Goal: Information Seeking & Learning: Learn about a topic

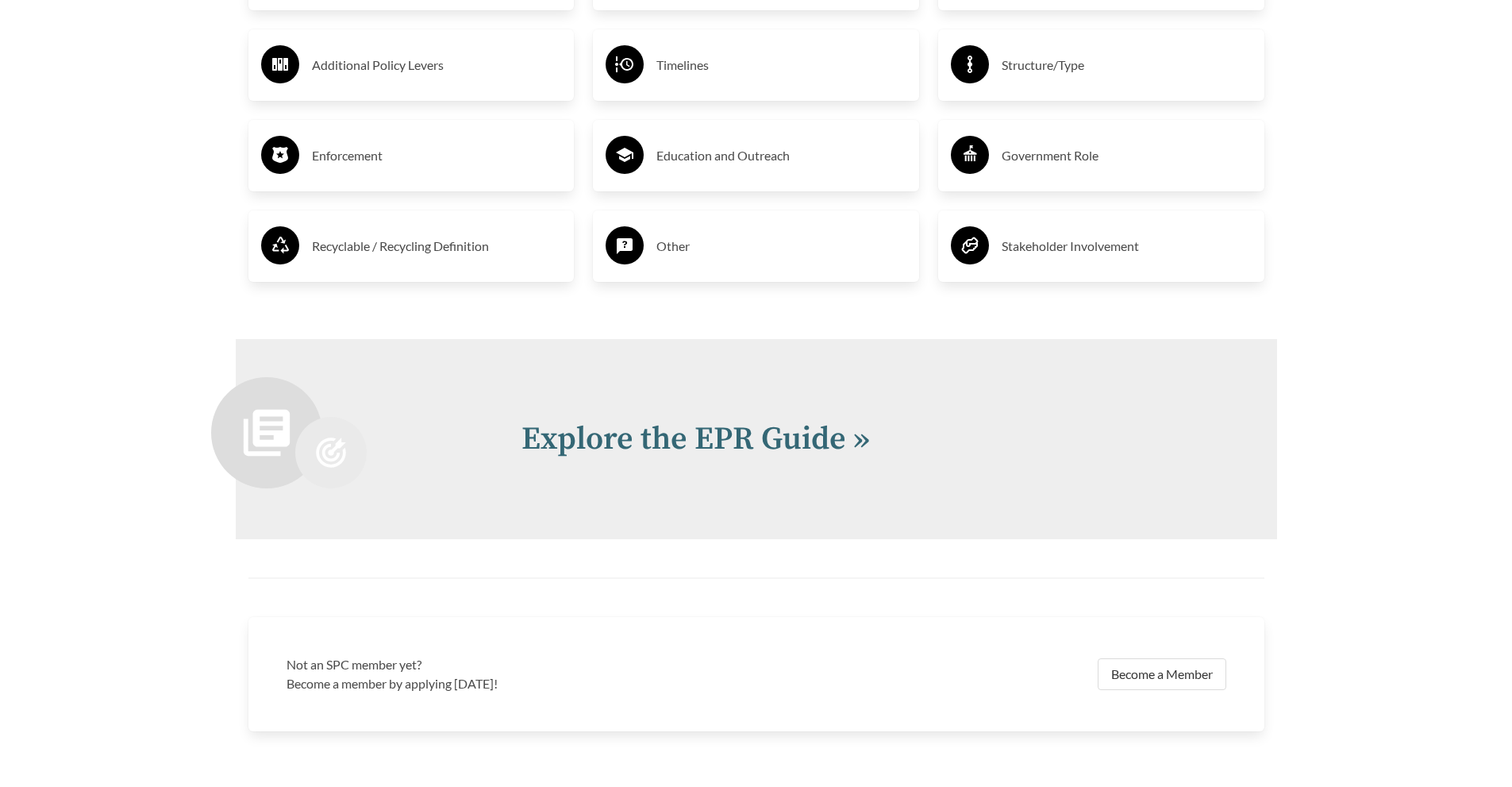
scroll to position [3256, 0]
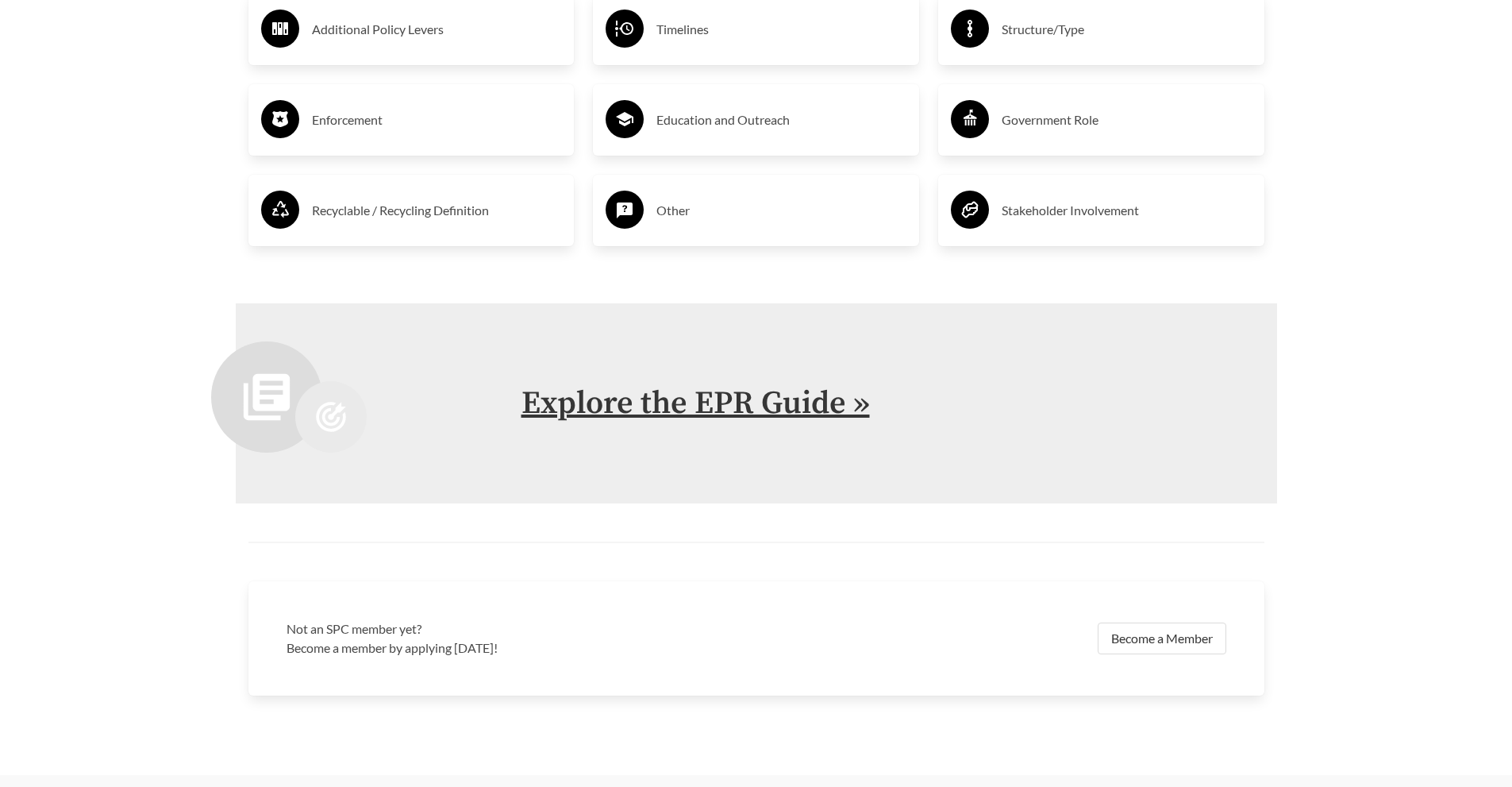
click at [655, 413] on link "Explore the EPR Guide »" at bounding box center [696, 403] width 349 height 40
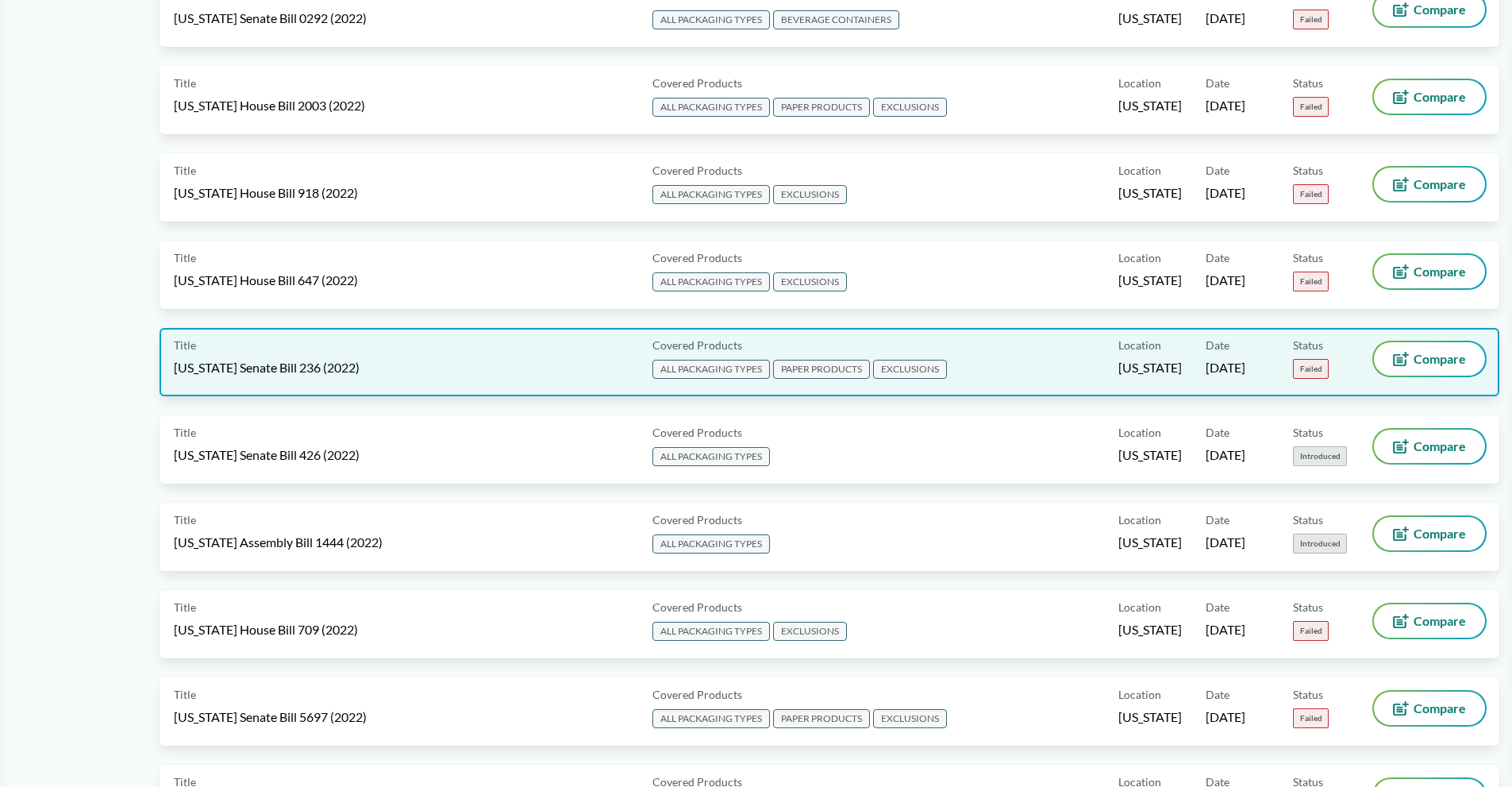
scroll to position [7304, 0]
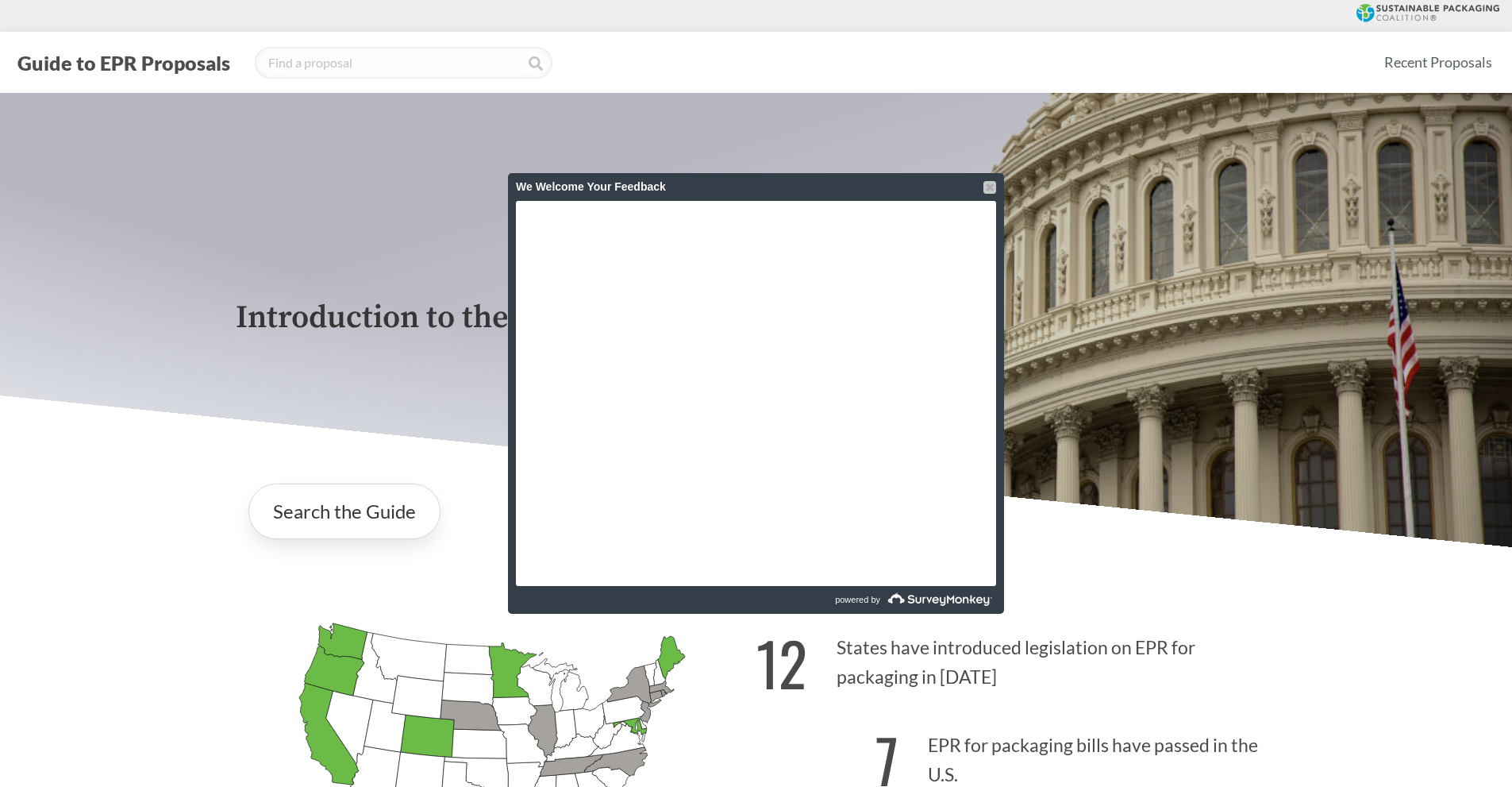
click at [993, 183] on div at bounding box center [989, 187] width 13 height 13
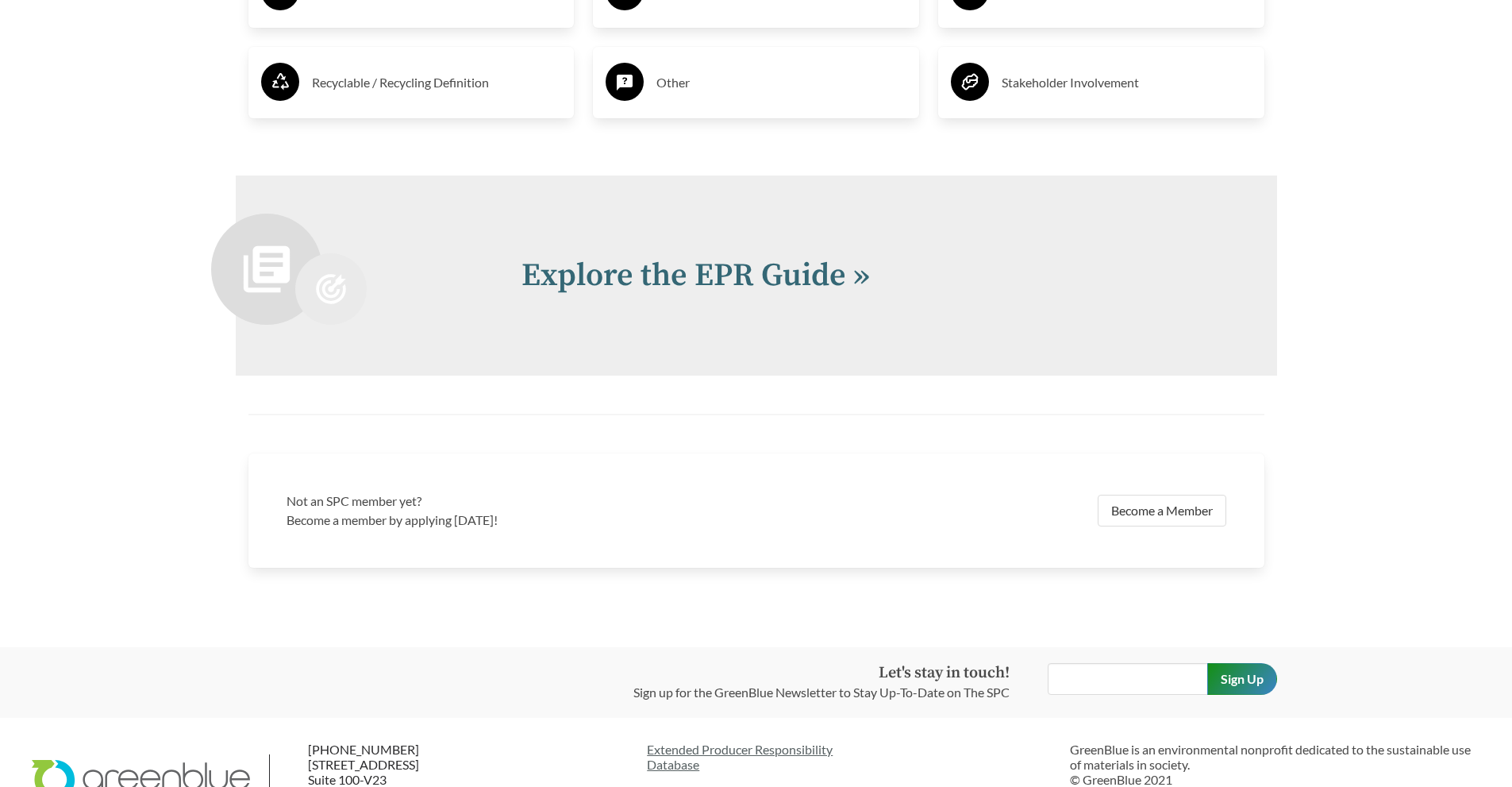
scroll to position [3441, 0]
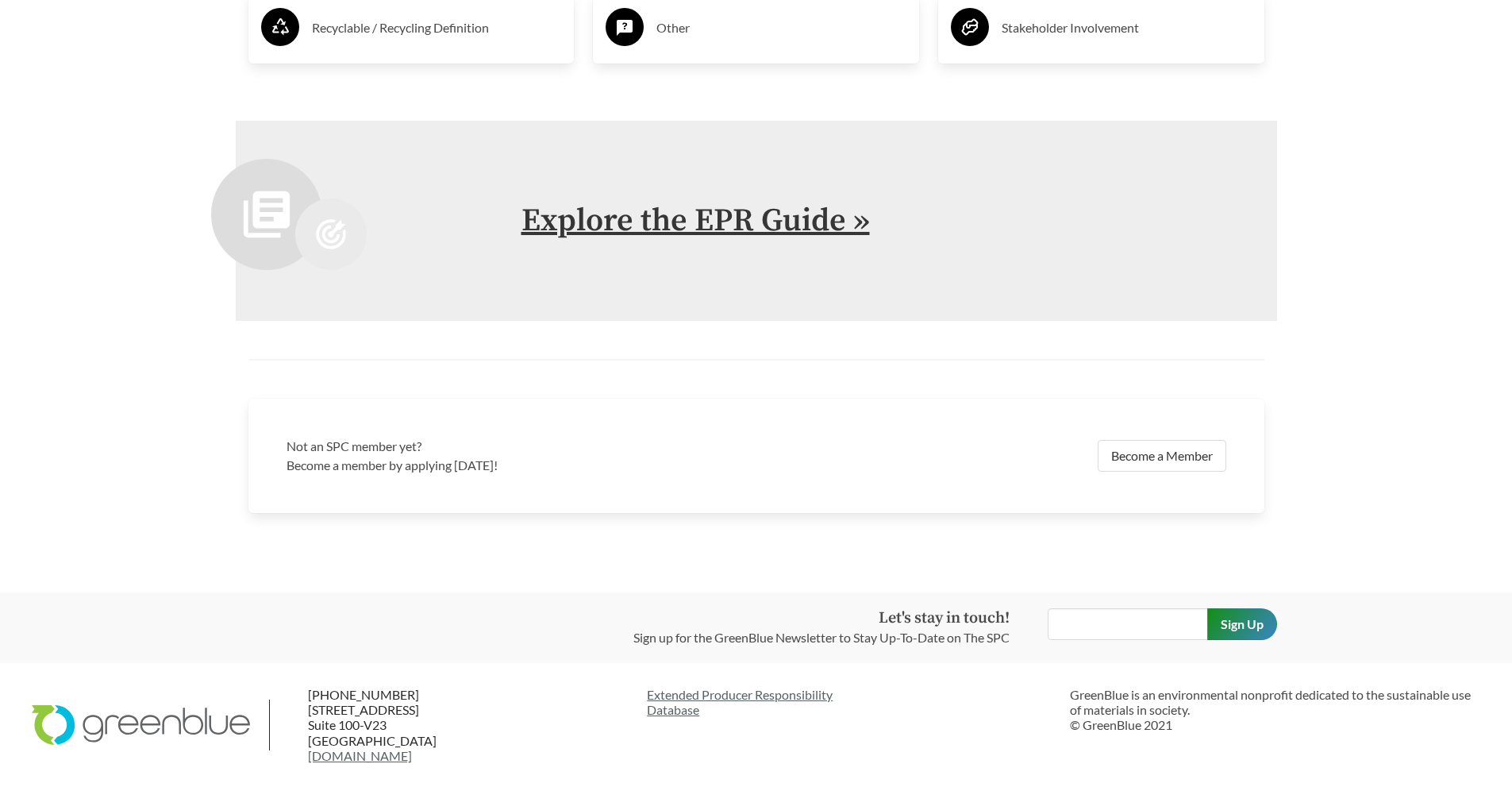
click at [696, 225] on link "Explore the EPR Guide »" at bounding box center [696, 221] width 349 height 40
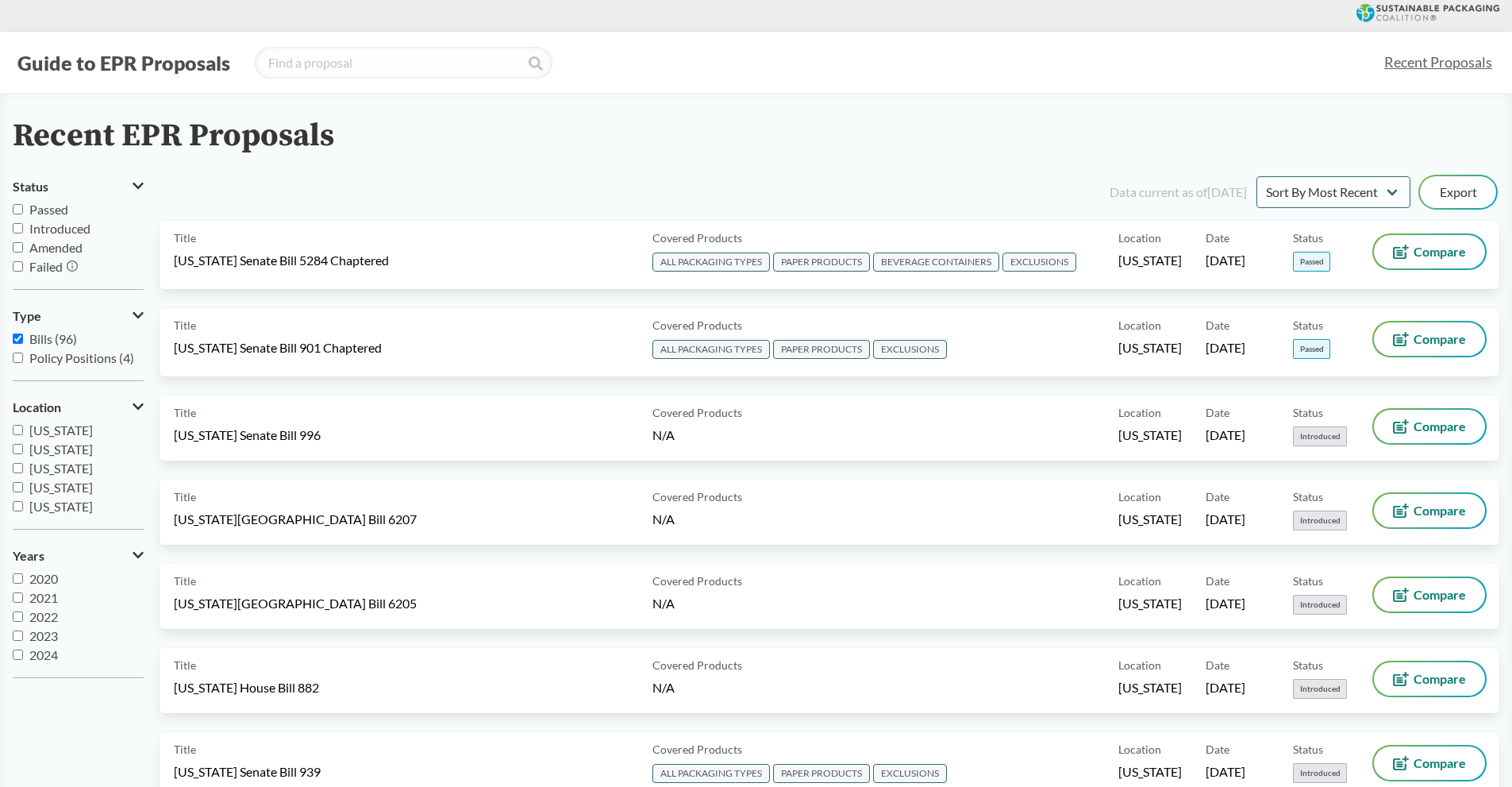
click at [1466, 64] on link "Recent Proposals" at bounding box center [1438, 63] width 123 height 36
